Goal: Task Accomplishment & Management: Manage account settings

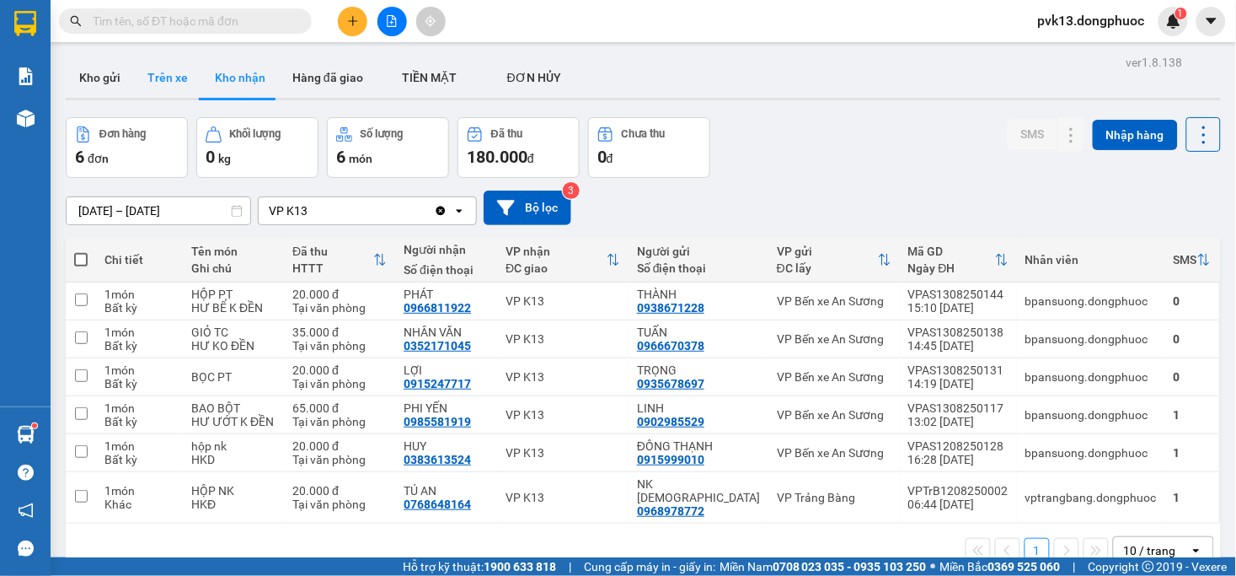
click at [179, 72] on button "Trên xe" at bounding box center [167, 77] width 67 height 40
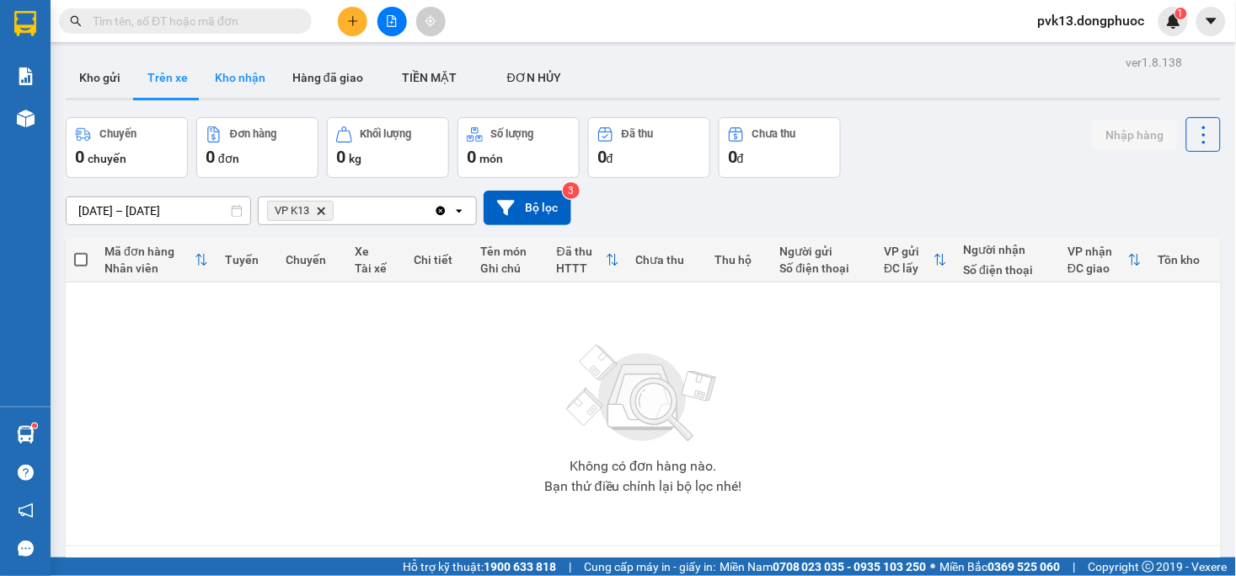
click at [250, 86] on button "Kho nhận" at bounding box center [240, 77] width 78 height 40
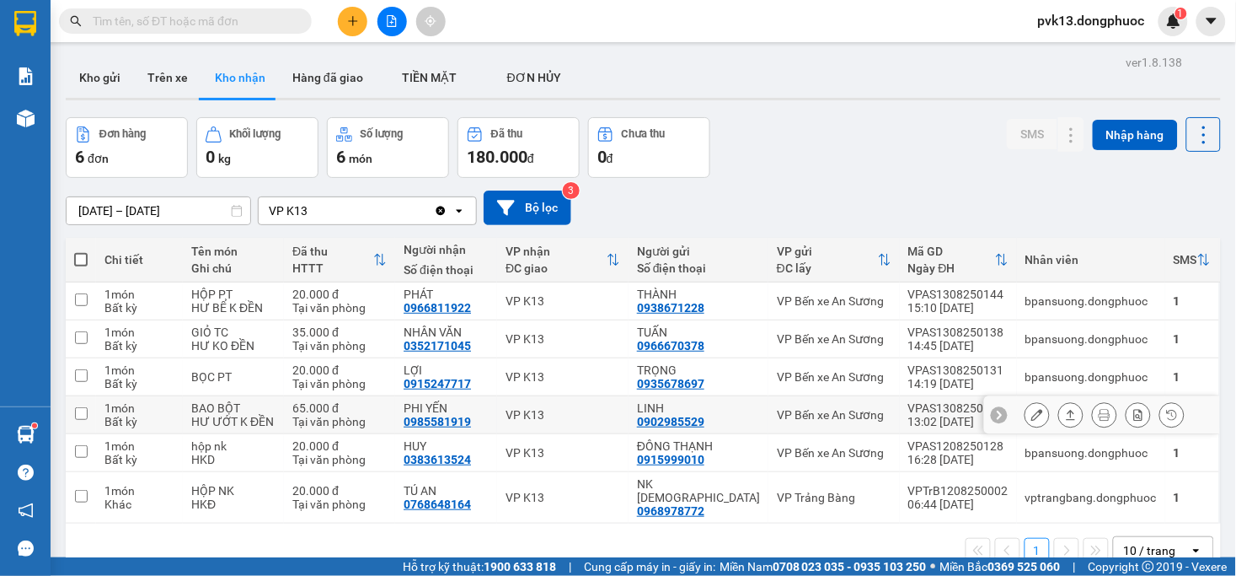
scroll to position [78, 0]
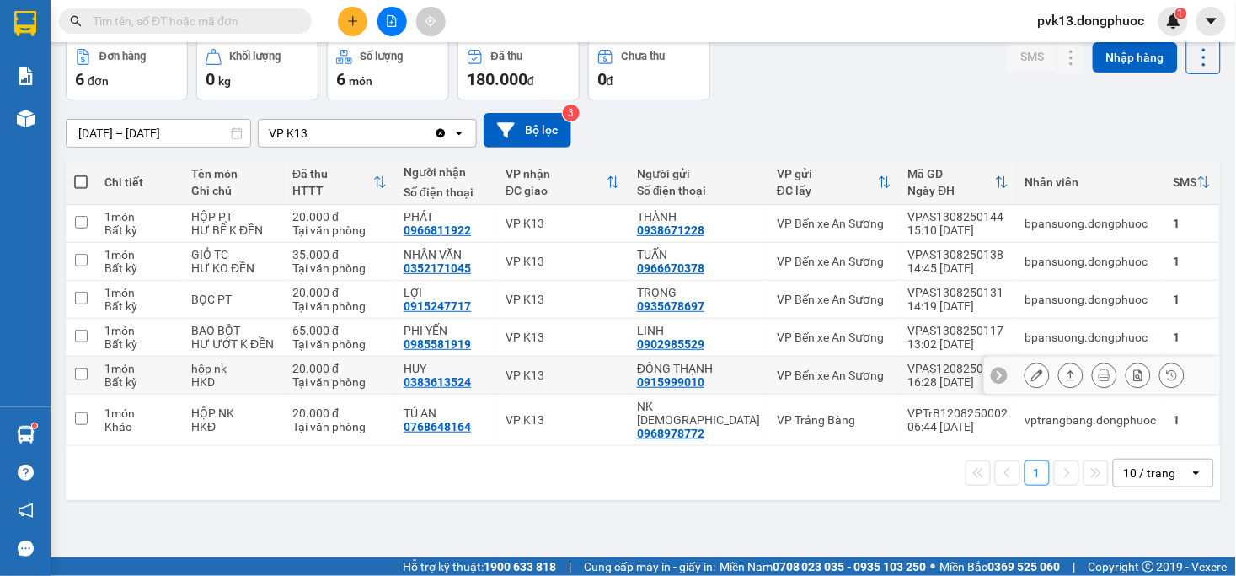
click at [620, 376] on div "VP K13" at bounding box center [563, 374] width 115 height 13
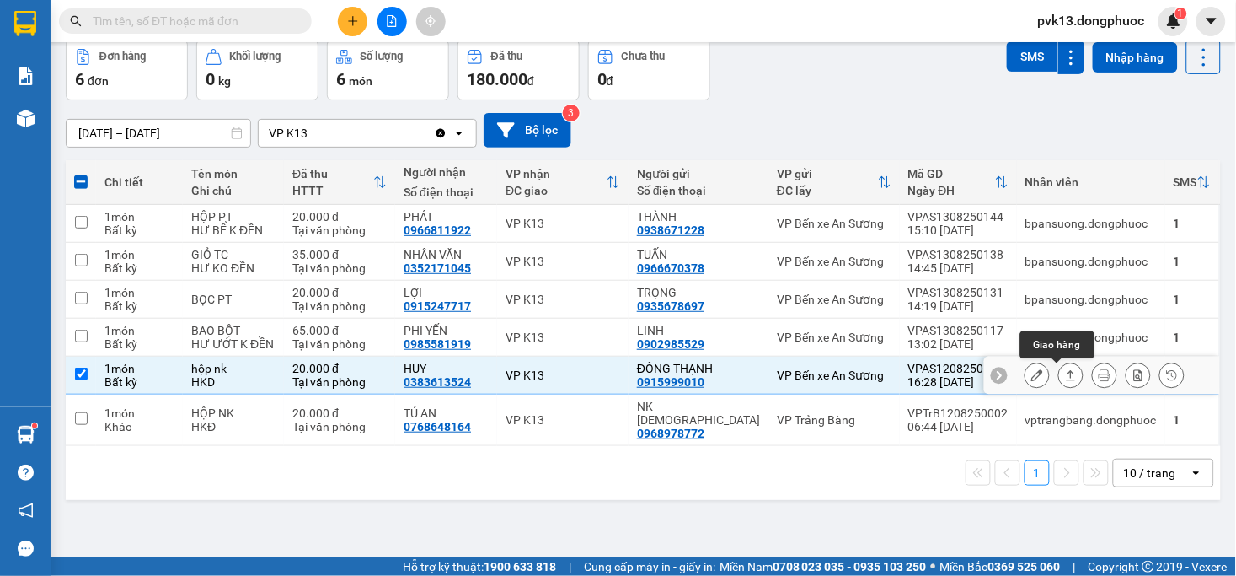
click at [1065, 376] on icon at bounding box center [1071, 375] width 12 height 12
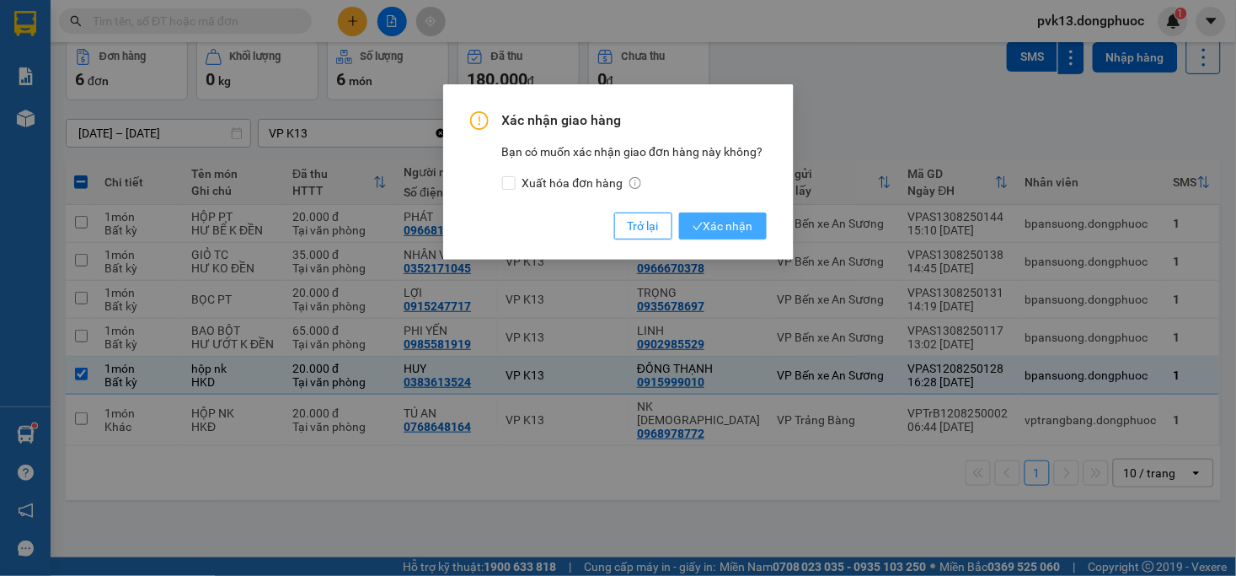
click at [730, 225] on span "Xác nhận" at bounding box center [723, 226] width 61 height 19
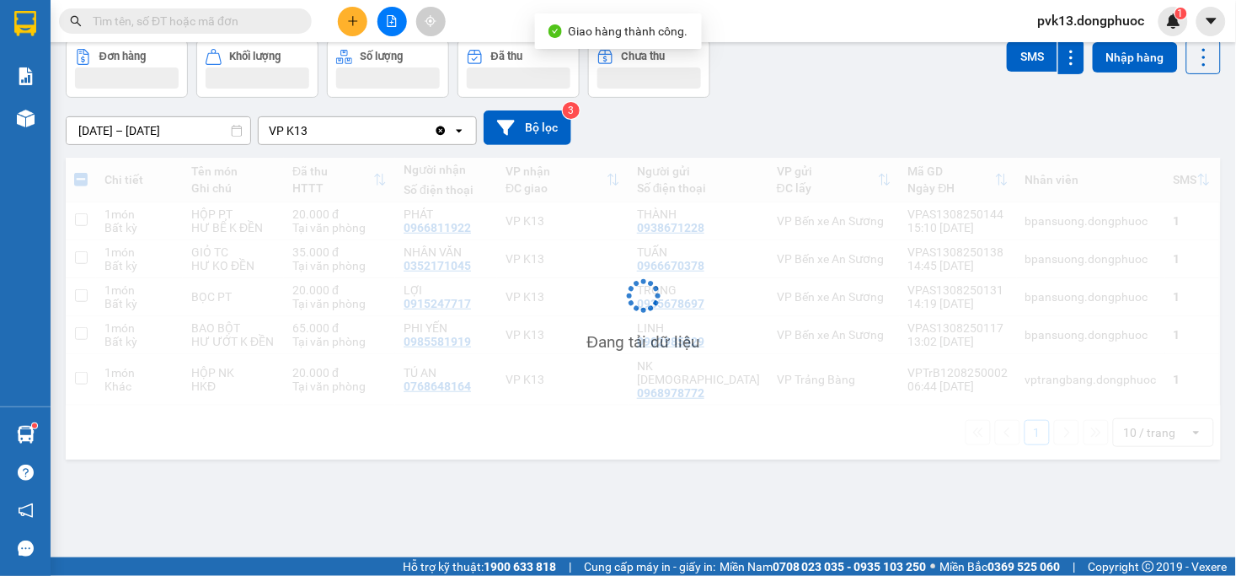
checkbox input "false"
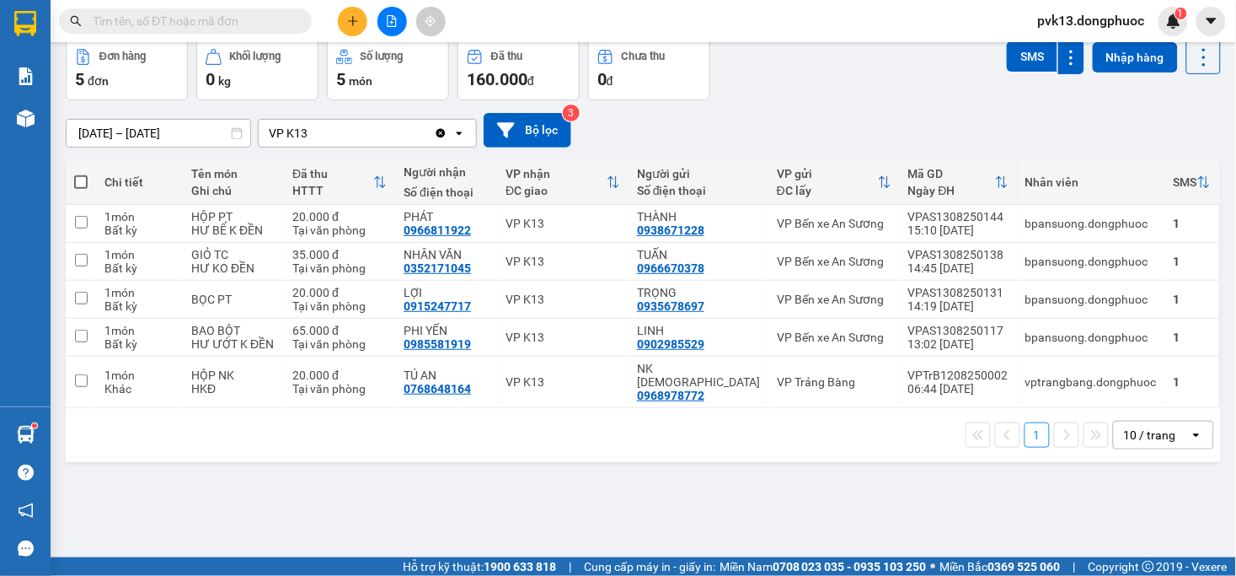
scroll to position [0, 0]
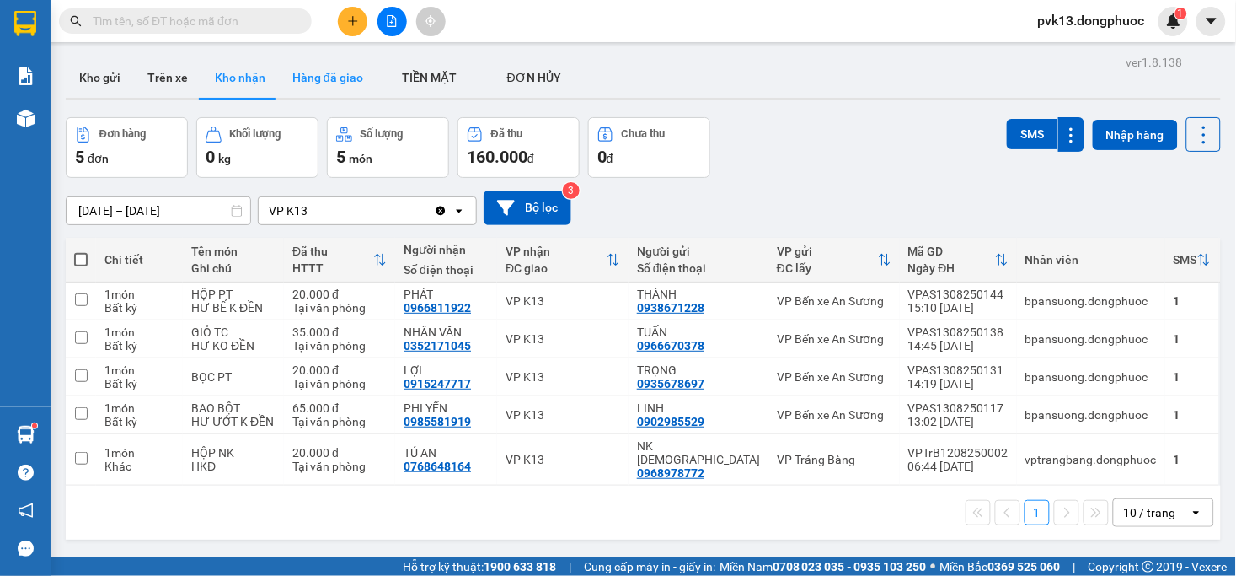
click at [319, 73] on button "Hàng đã giao" at bounding box center [328, 77] width 98 height 40
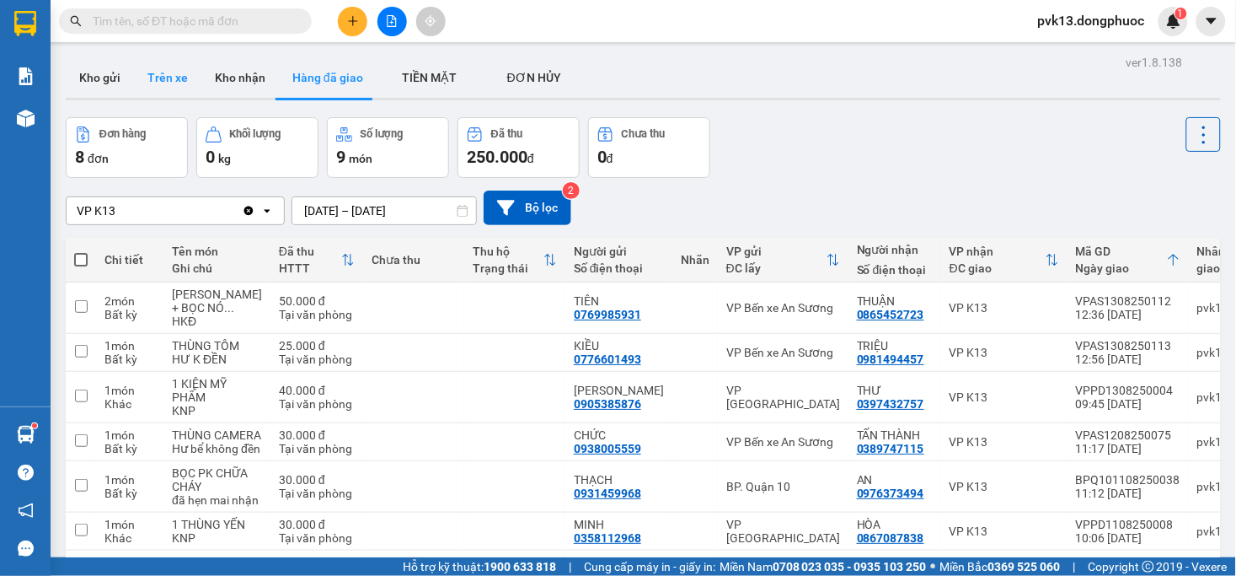
click at [155, 74] on button "Trên xe" at bounding box center [167, 77] width 67 height 40
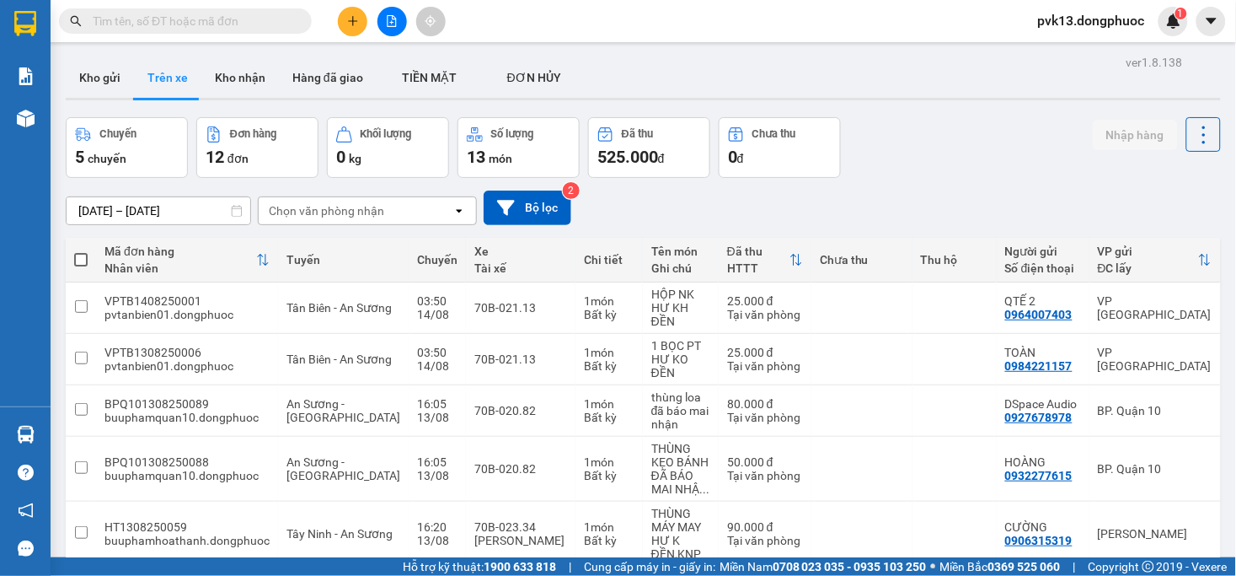
click at [317, 217] on div "Chọn văn phòng nhận" at bounding box center [326, 210] width 115 height 17
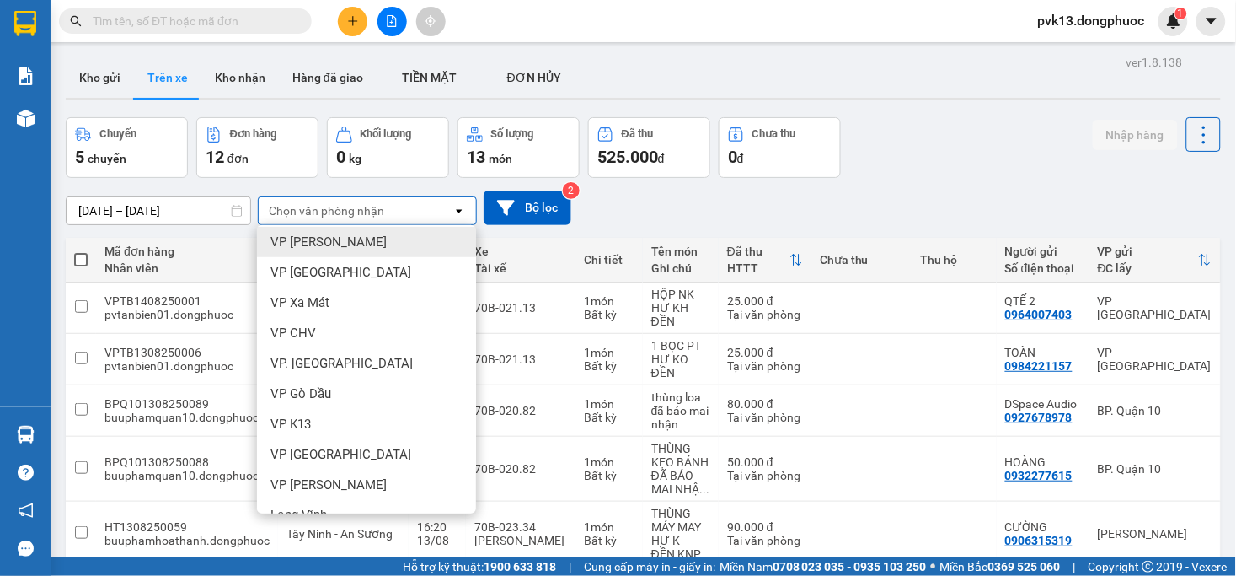
scroll to position [281, 0]
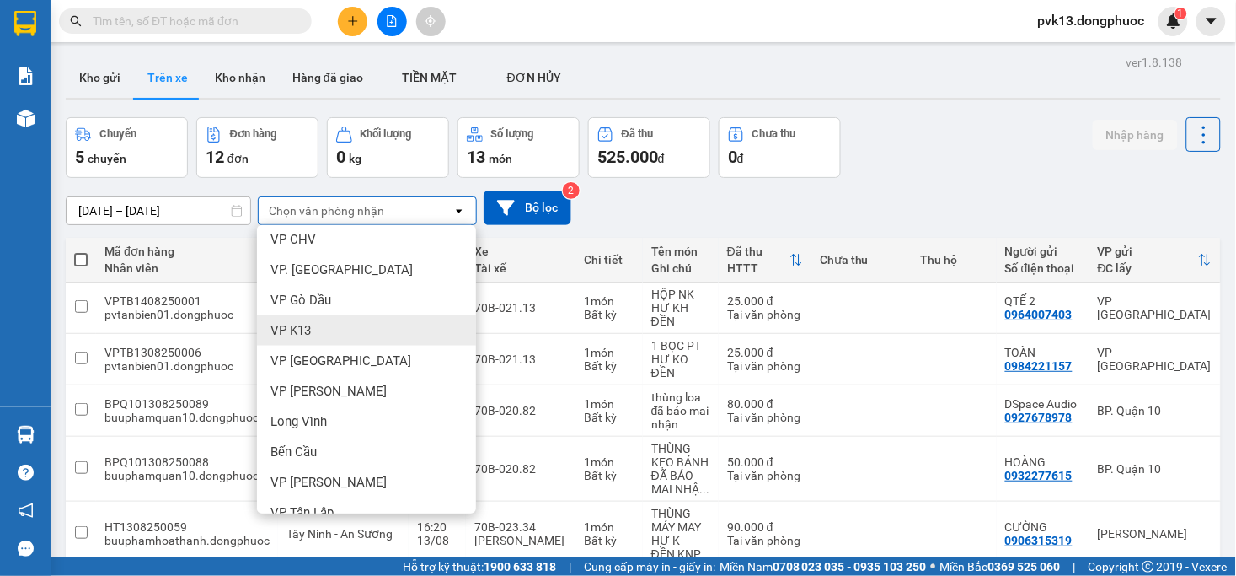
click at [291, 325] on span "VP K13" at bounding box center [291, 330] width 40 height 17
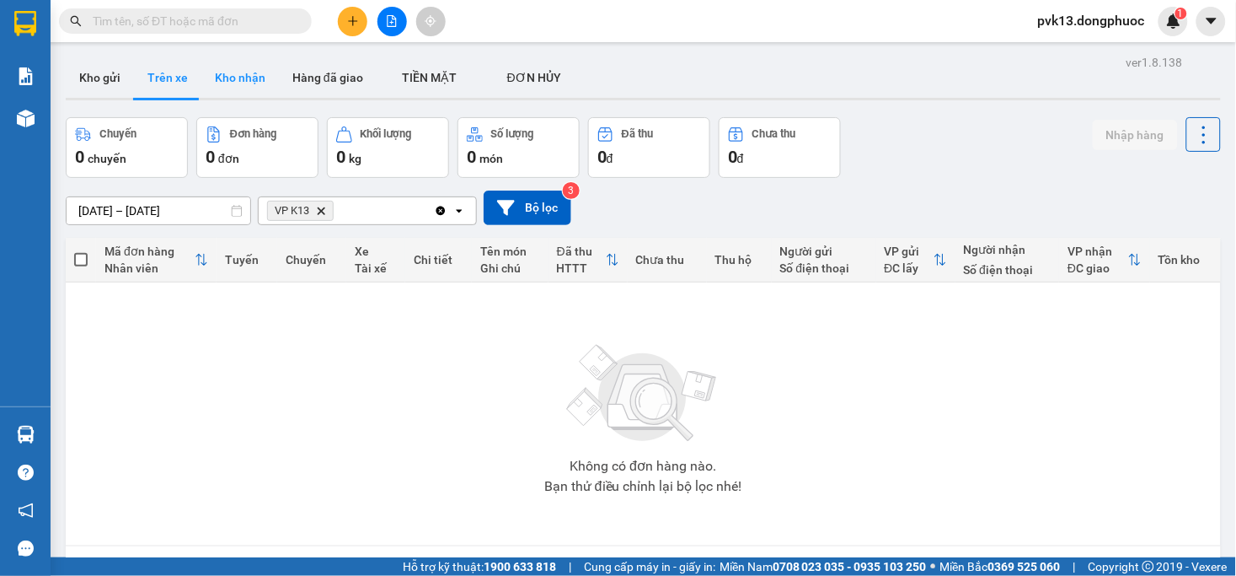
click at [248, 78] on button "Kho nhận" at bounding box center [240, 77] width 78 height 40
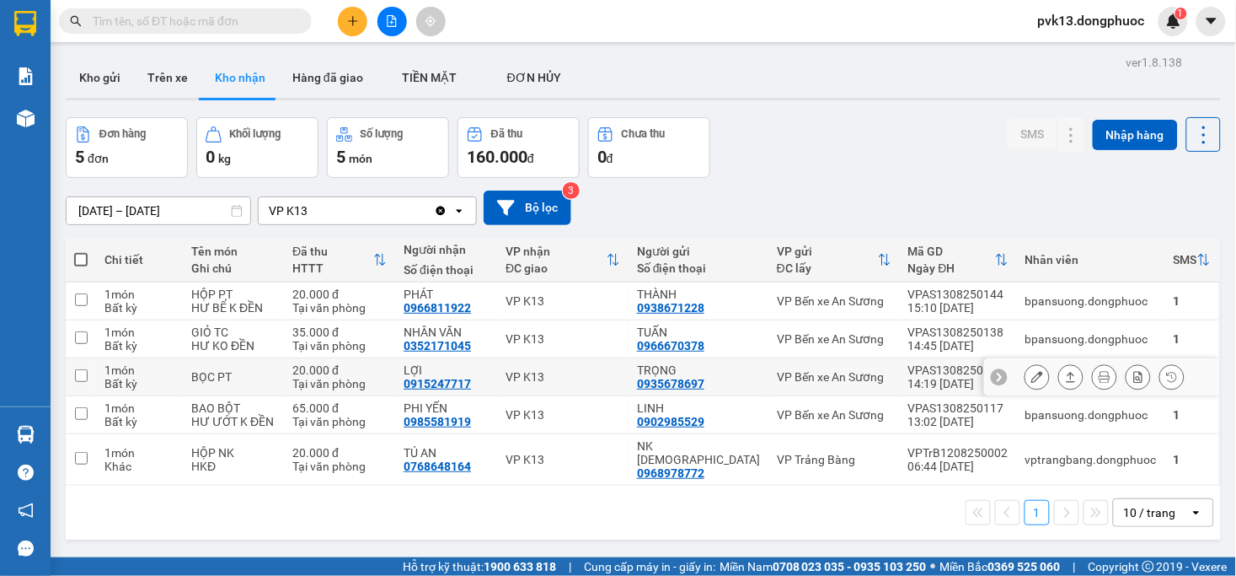
click at [900, 375] on td "VPAS1308250131 14:19 13/08" at bounding box center [958, 377] width 117 height 38
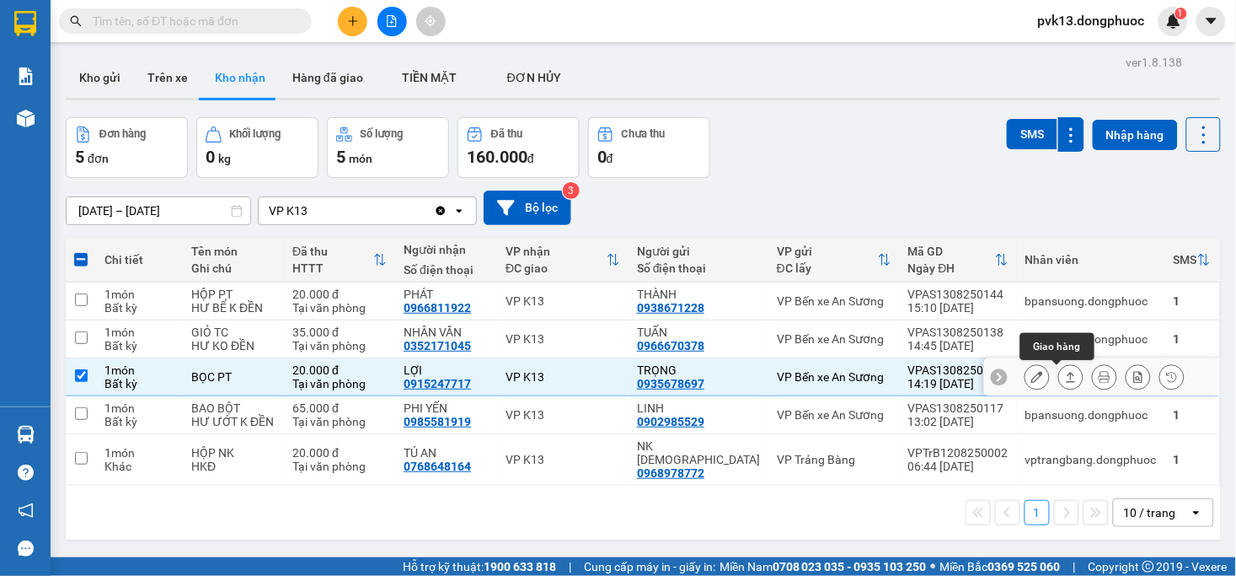
click at [1065, 373] on icon at bounding box center [1071, 377] width 12 height 12
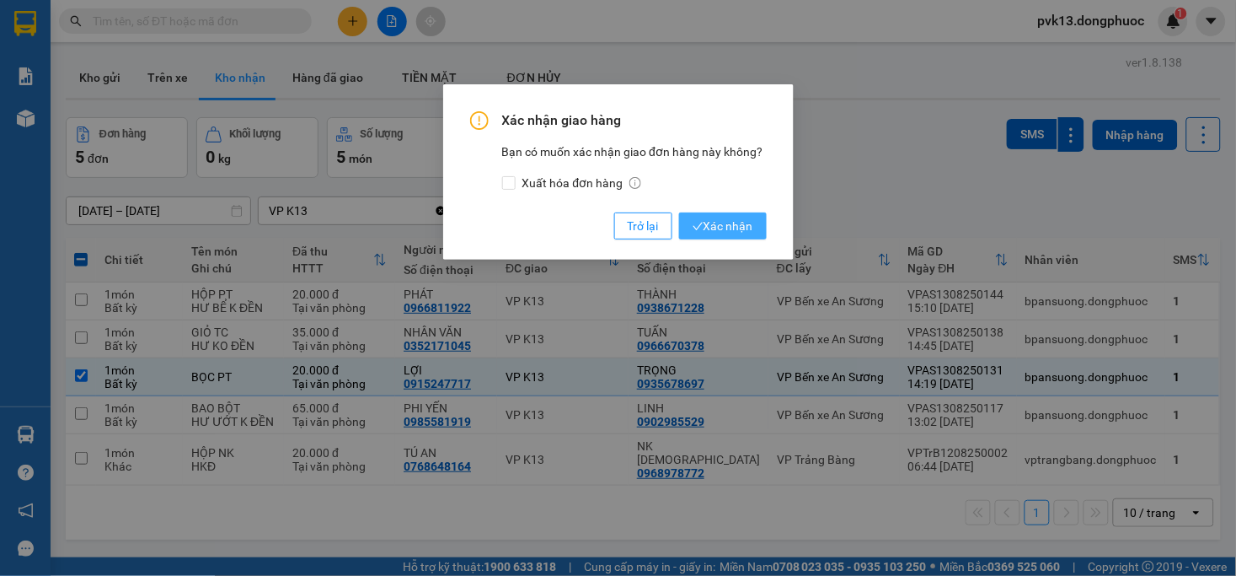
click at [695, 226] on icon "check" at bounding box center [698, 226] width 11 height 11
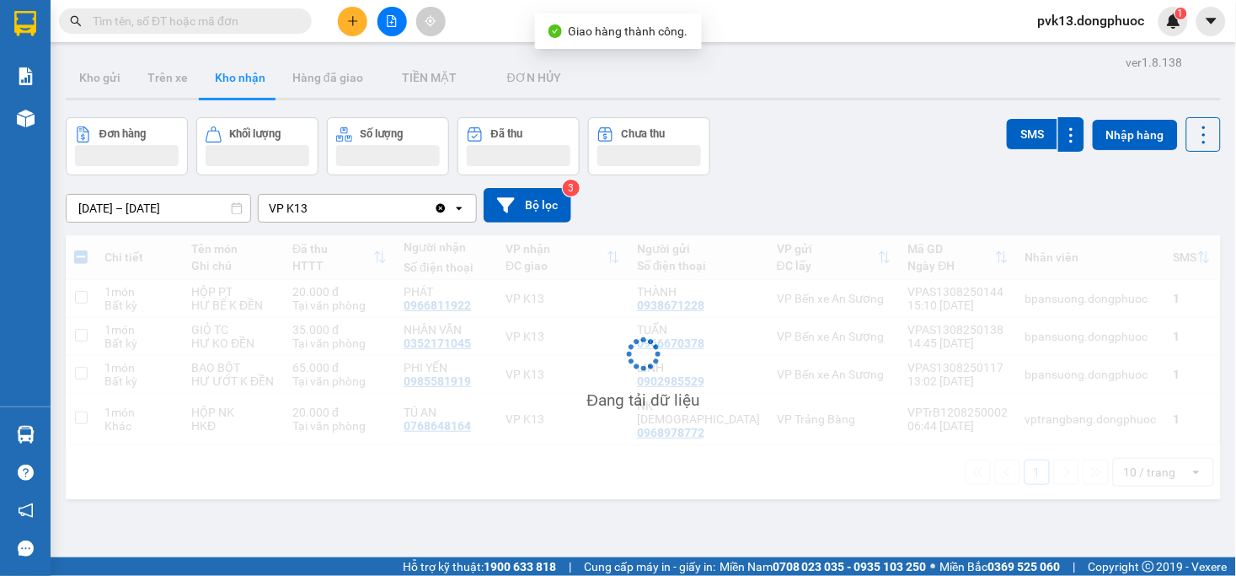
checkbox input "false"
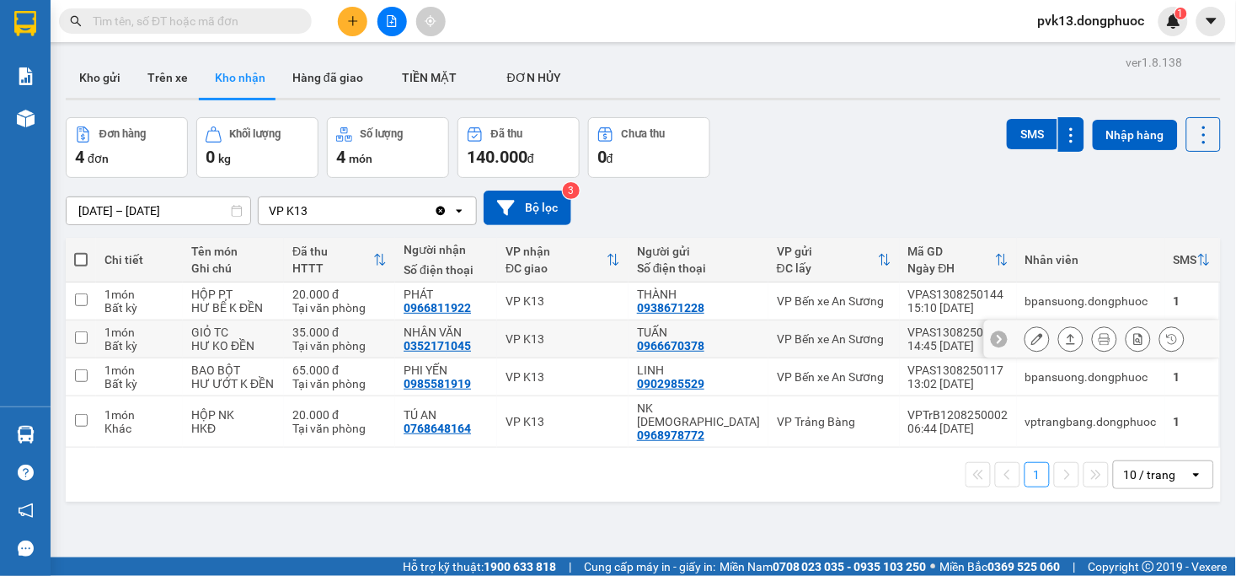
click at [757, 335] on td "TUẤN 0966670378" at bounding box center [699, 339] width 140 height 38
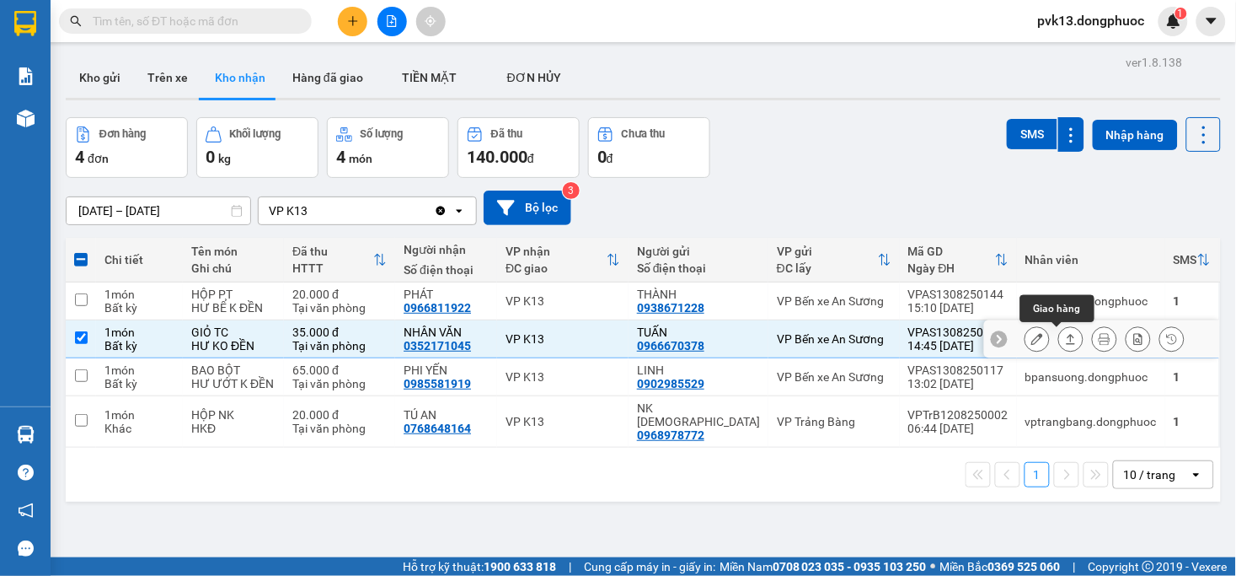
click at [1059, 335] on button at bounding box center [1071, 338] width 24 height 29
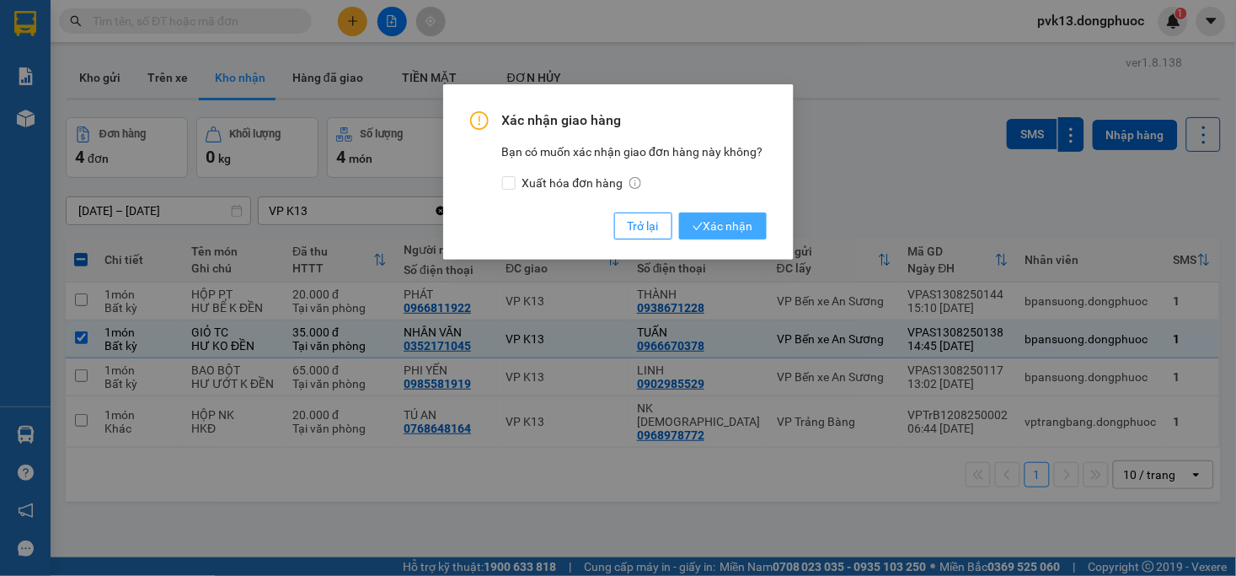
click at [728, 221] on span "Xác nhận" at bounding box center [723, 226] width 61 height 19
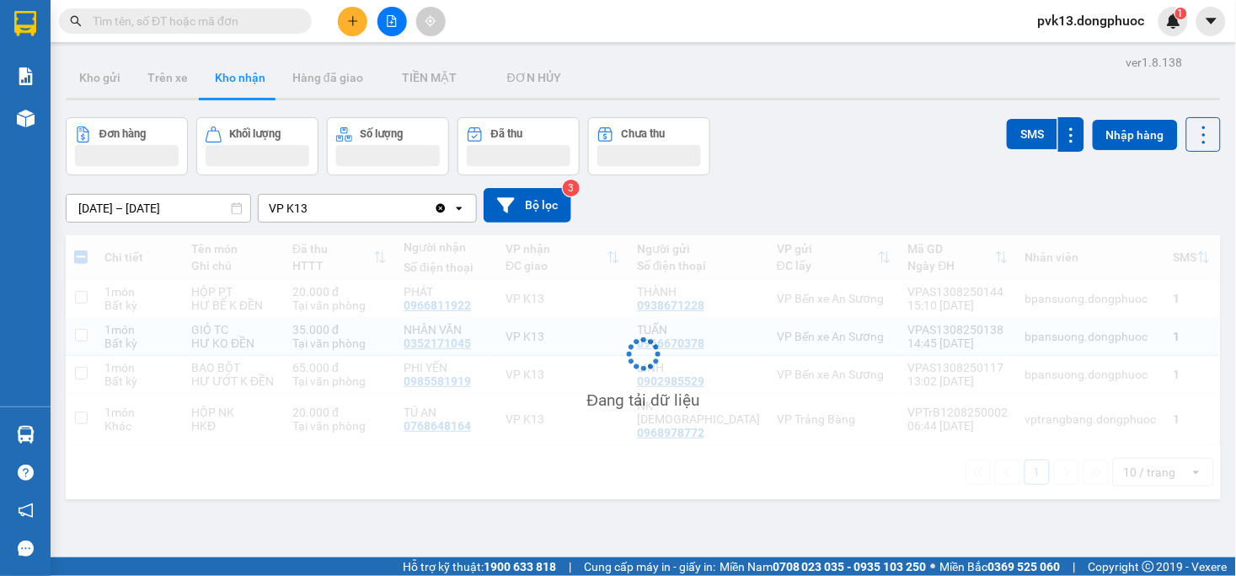
checkbox input "false"
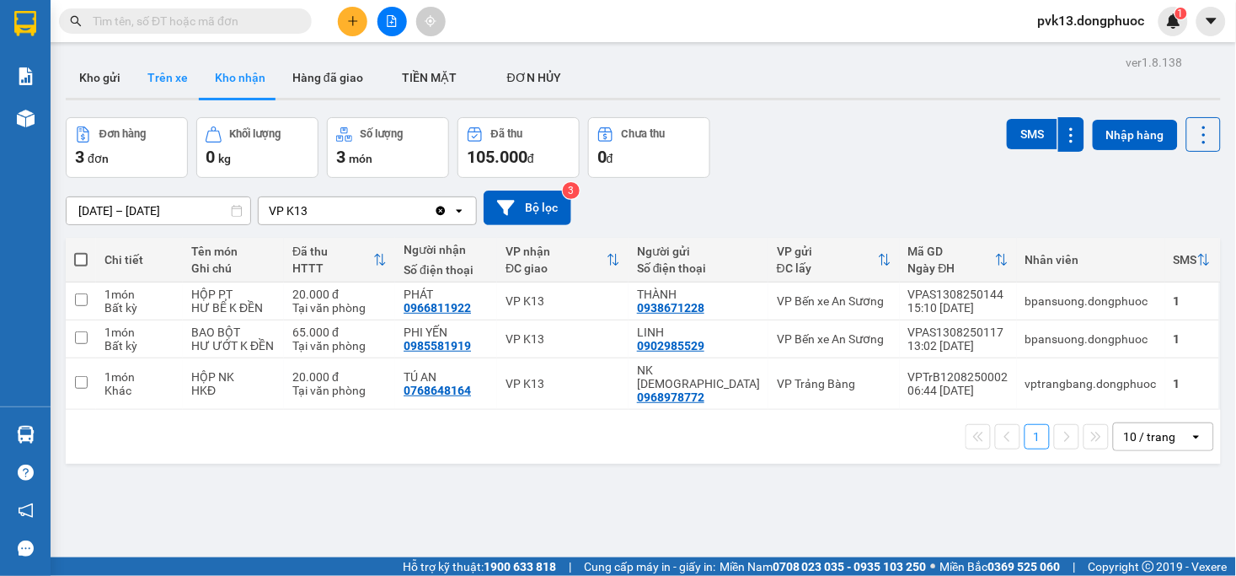
click at [171, 82] on button "Trên xe" at bounding box center [167, 77] width 67 height 40
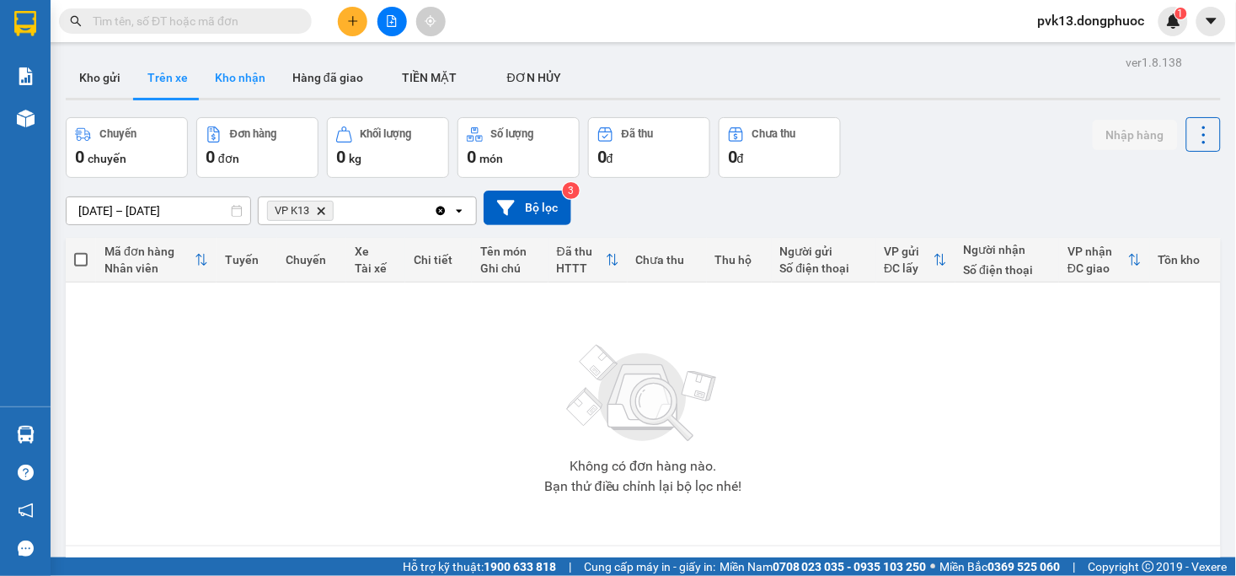
click at [238, 85] on button "Kho nhận" at bounding box center [240, 77] width 78 height 40
